Goal: Information Seeking & Learning: Learn about a topic

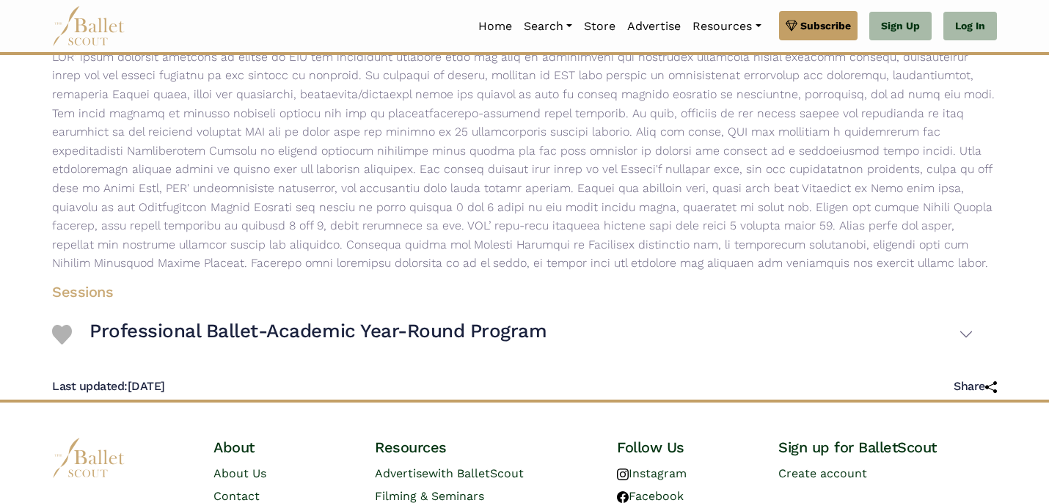
scroll to position [387, 0]
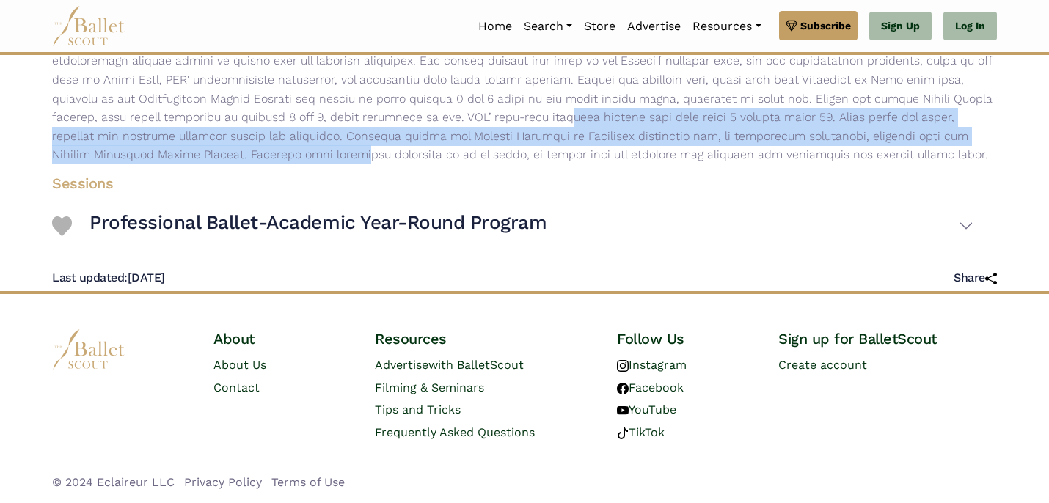
drag, startPoint x: 353, startPoint y: 117, endPoint x: 100, endPoint y: 160, distance: 256.0
click at [100, 160] on p at bounding box center [524, 51] width 968 height 225
copy p "NBS’ full-time academic program runs from grade 6 through grade 12. Class sizes…"
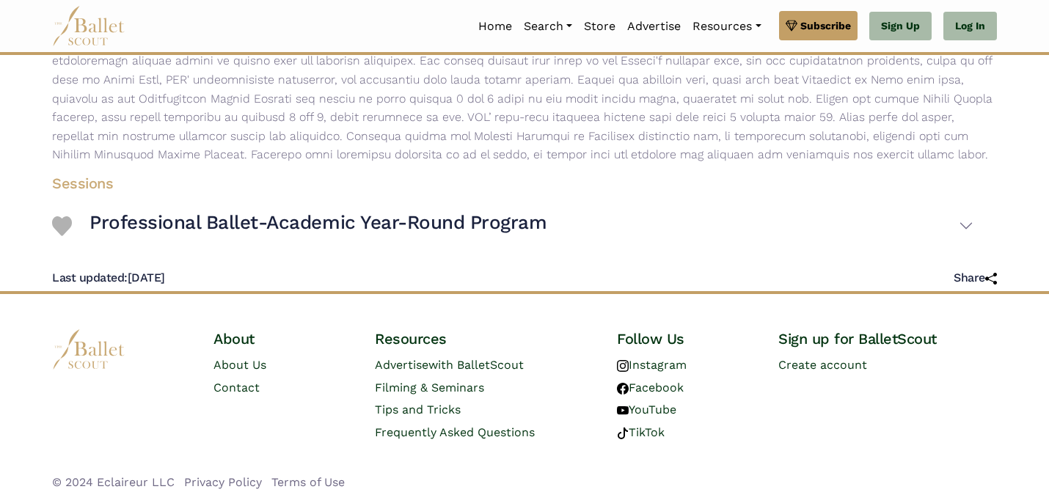
click at [565, 153] on p at bounding box center [524, 51] width 968 height 225
drag, startPoint x: 79, startPoint y: 219, endPoint x: 558, endPoint y: 230, distance: 479.1
click at [558, 230] on div "Professional Ballet-Academic Year-Round Program" at bounding box center [512, 226] width 921 height 43
copy div "Professional Ballet-Academic Year-Round Program"
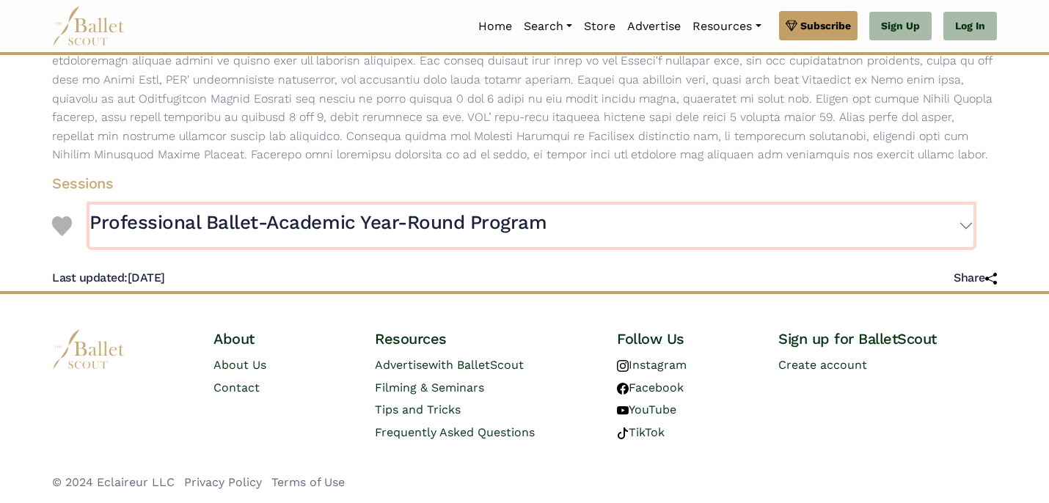
click at [558, 230] on button "Professional Ballet-Academic Year-Round Program" at bounding box center [531, 226] width 884 height 43
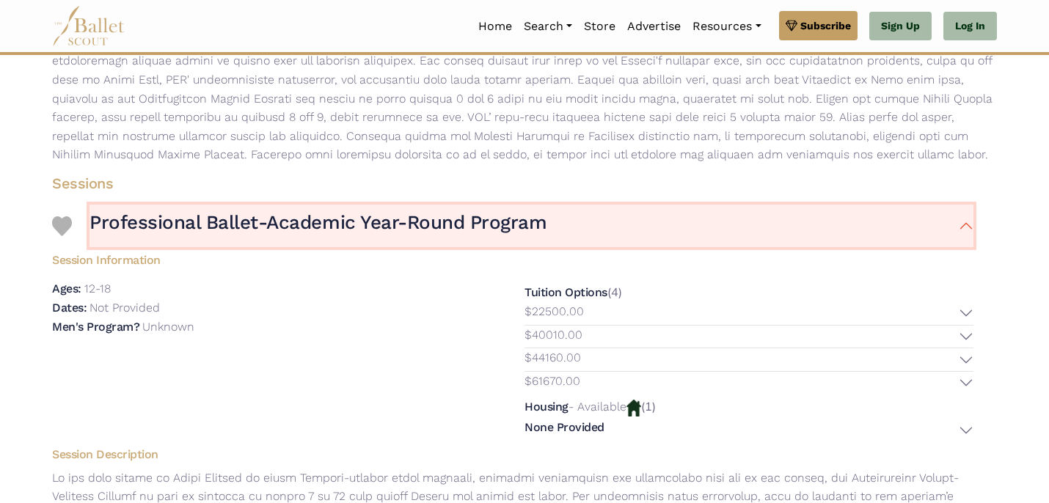
scroll to position [387, 0]
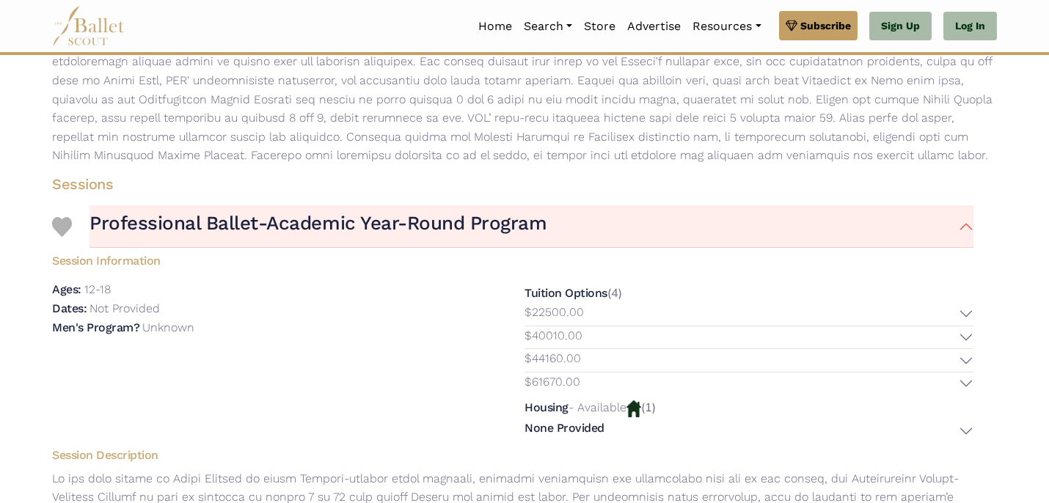
click at [643, 179] on h4 "Sessions" at bounding box center [512, 184] width 945 height 19
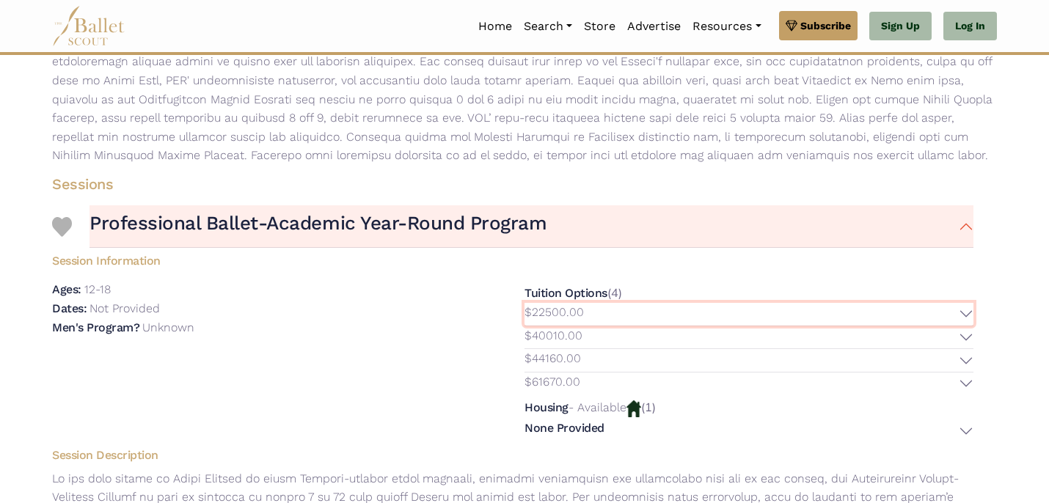
click at [636, 316] on button "$22500.00" at bounding box center [748, 314] width 449 height 23
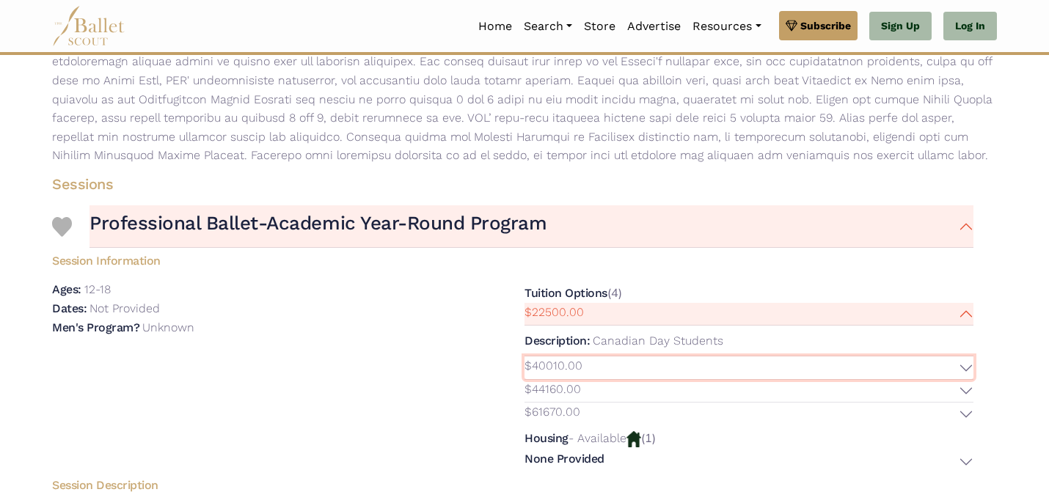
click at [645, 366] on button "$40010.00" at bounding box center [748, 368] width 449 height 23
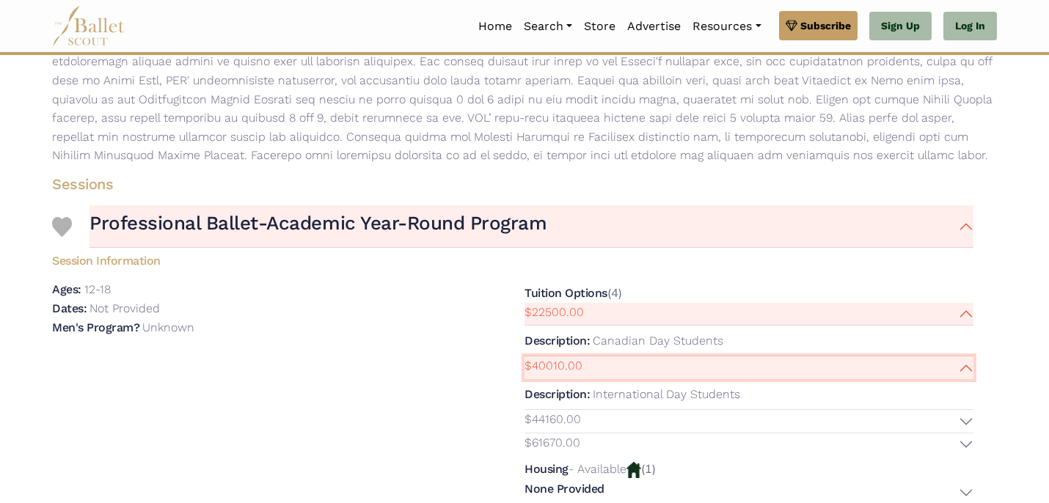
click at [640, 373] on button "$40010.00" at bounding box center [748, 368] width 449 height 23
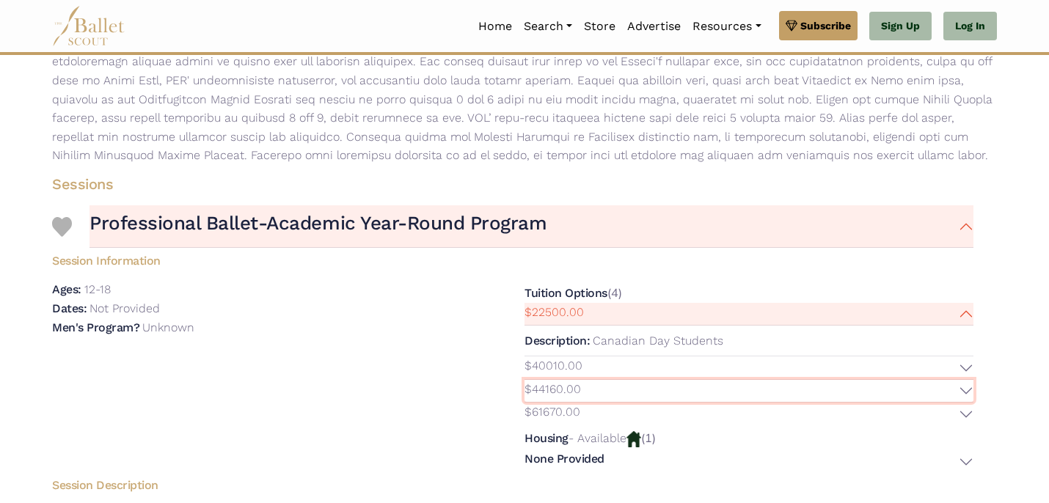
click at [640, 397] on button "$44160.00" at bounding box center [748, 391] width 449 height 23
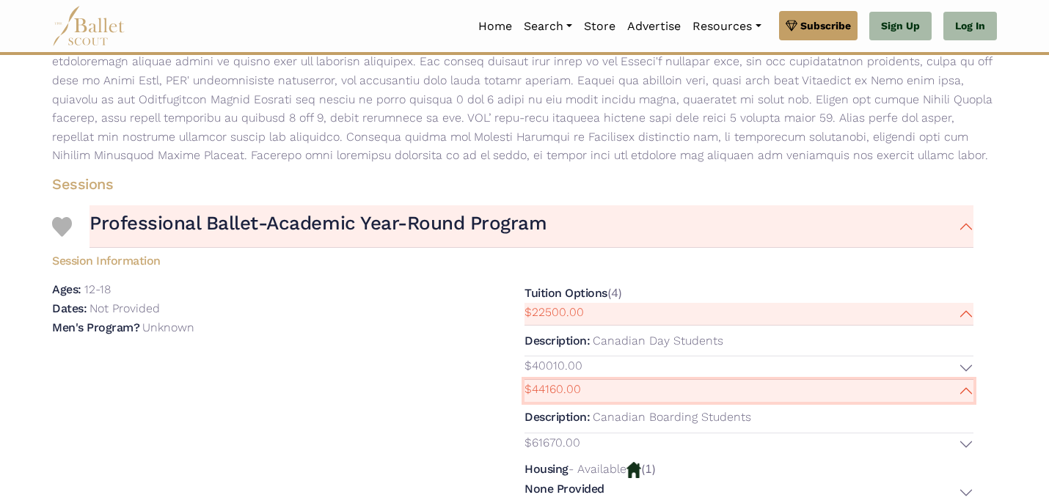
click at [640, 394] on button "$44160.00" at bounding box center [748, 391] width 449 height 23
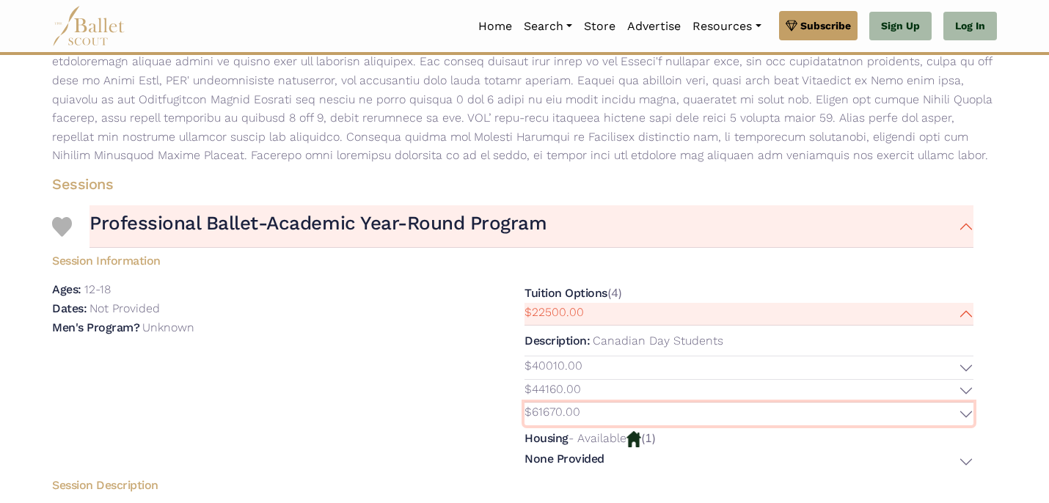
click at [641, 416] on button "$61670.00" at bounding box center [748, 414] width 449 height 23
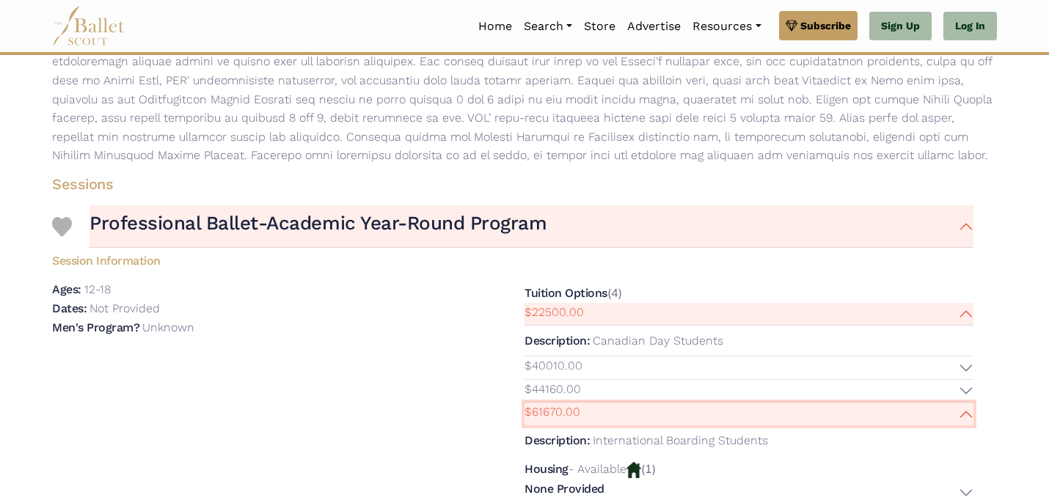
click at [641, 414] on button "$61670.00" at bounding box center [748, 414] width 449 height 23
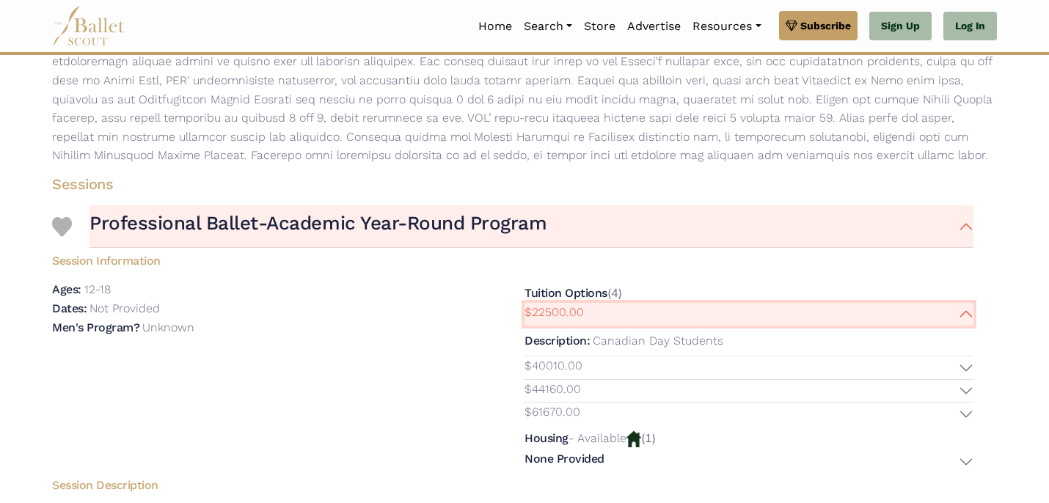
click at [635, 316] on button "$22500.00" at bounding box center [748, 314] width 449 height 23
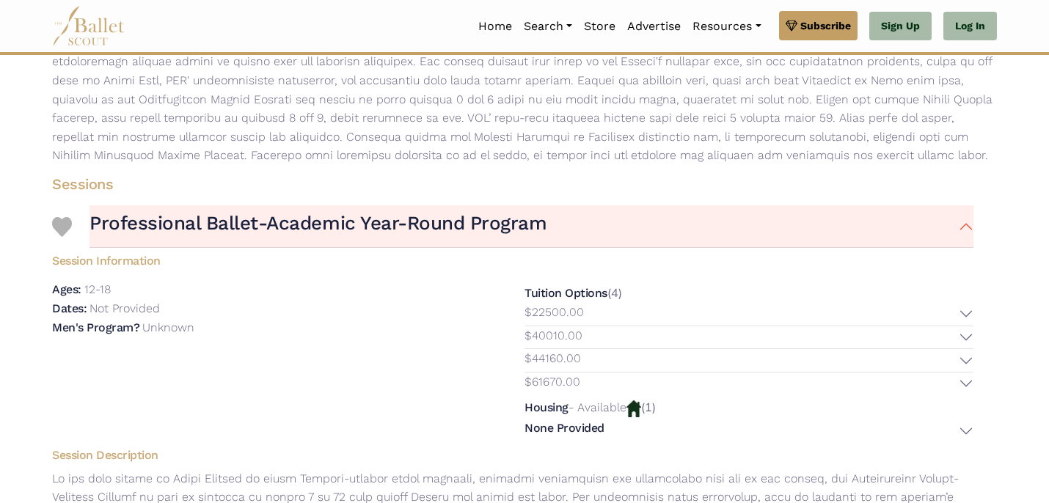
click at [488, 359] on div "Ages: 12-18 Dates: Not Provided Men's Program?" at bounding box center [276, 360] width 472 height 161
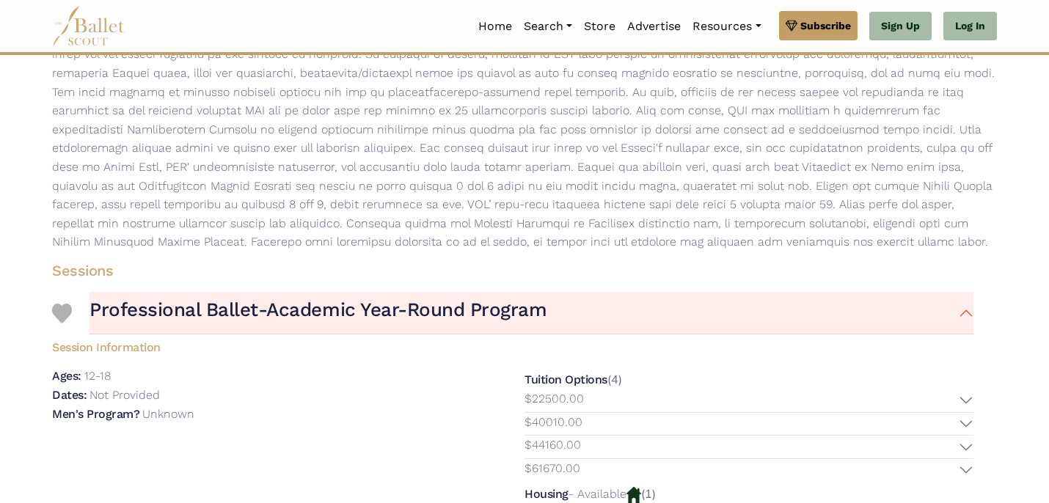
scroll to position [295, 0]
